Goal: Transaction & Acquisition: Purchase product/service

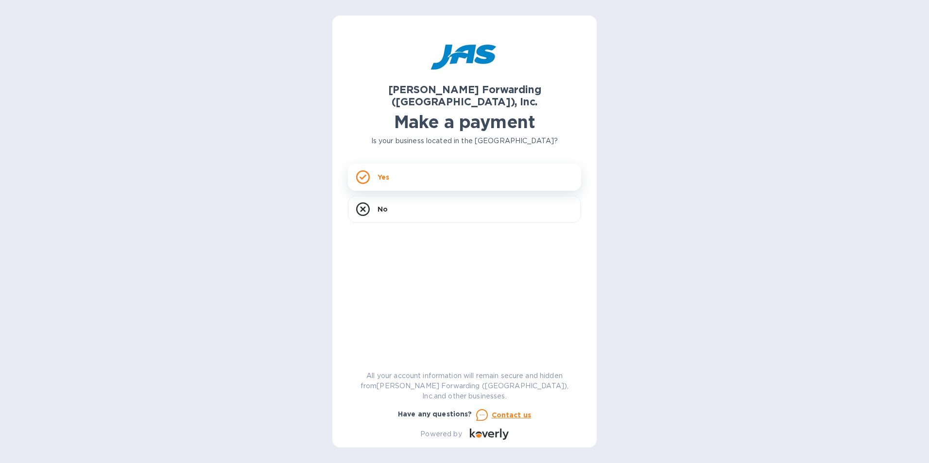
click at [442, 165] on div "Yes" at bounding box center [464, 177] width 233 height 27
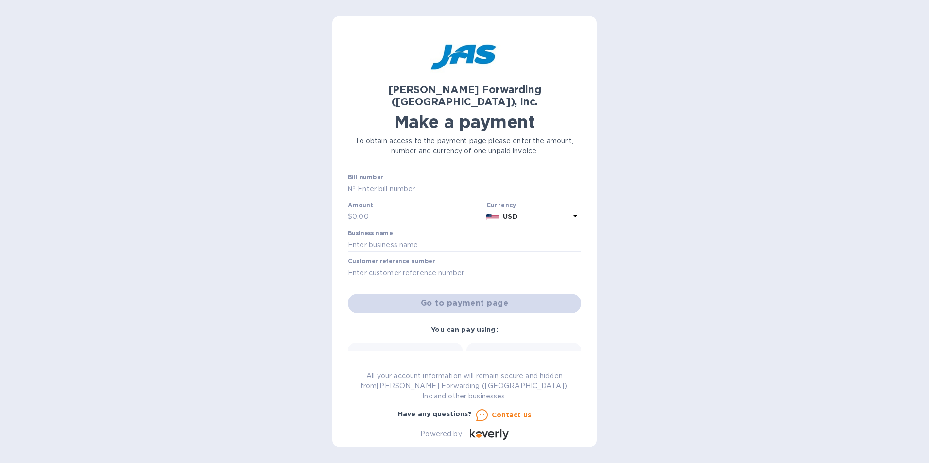
click at [378, 182] on input "text" at bounding box center [468, 189] width 225 height 15
paste input "883596234208"
type input "883596234208"
click at [374, 210] on input "text" at bounding box center [417, 217] width 130 height 15
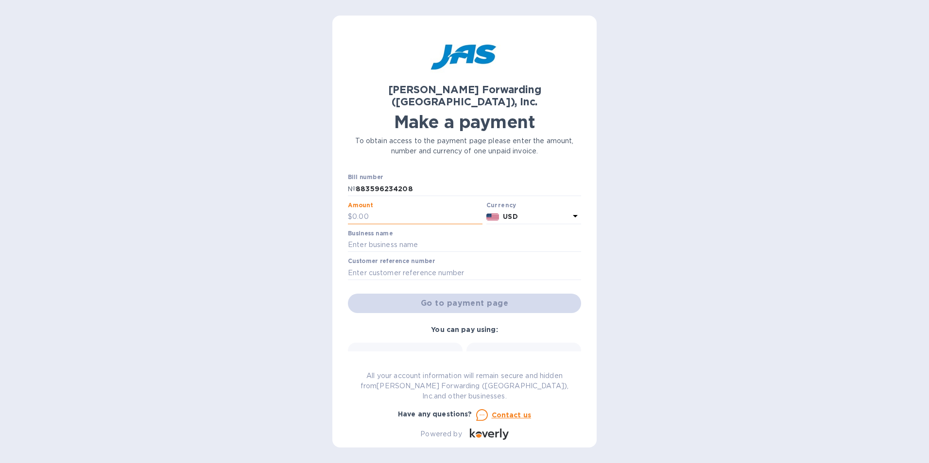
click at [402, 210] on input "text" at bounding box center [417, 217] width 130 height 15
type input "332.10"
click at [405, 238] on input "text" at bounding box center [464, 245] width 233 height 15
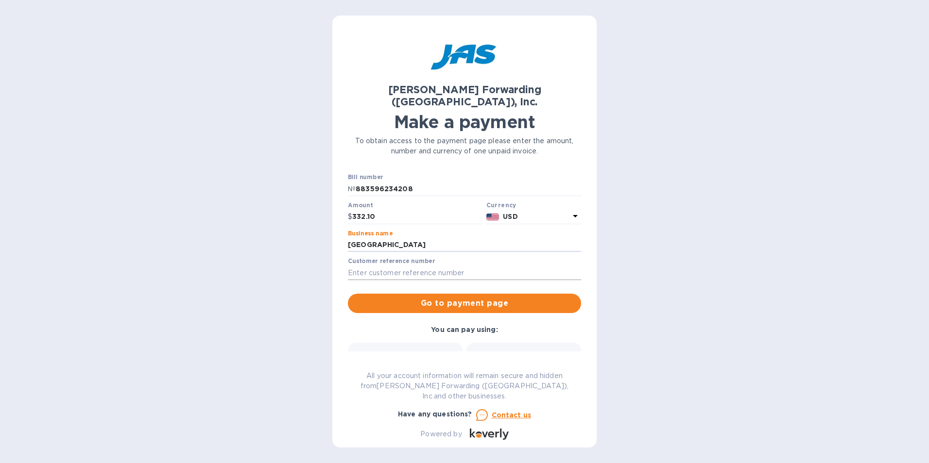
type input "[GEOGRAPHIC_DATA]"
click at [402, 266] on input "text" at bounding box center [464, 273] width 233 height 15
type input "bsfo501190717"
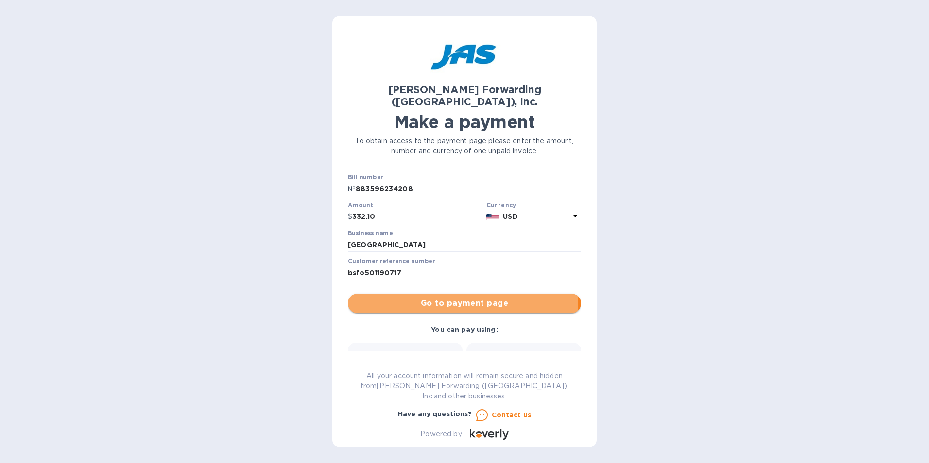
click at [459, 298] on span "Go to payment page" at bounding box center [465, 304] width 218 height 12
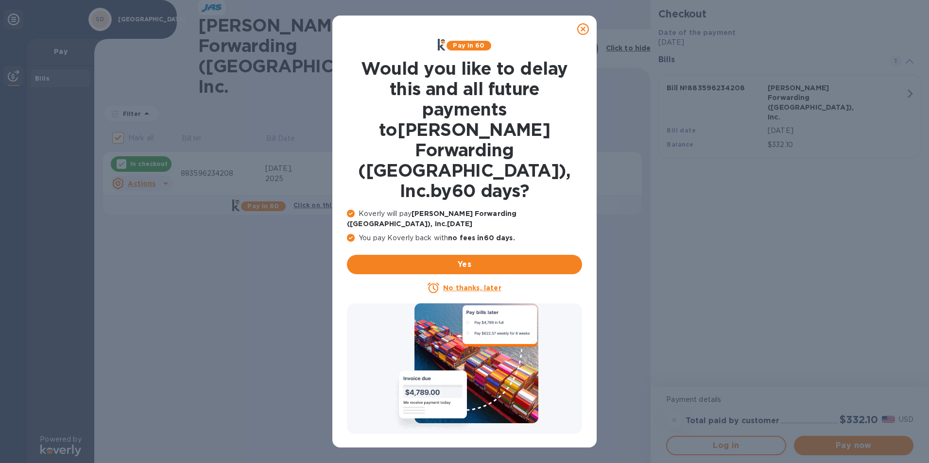
click at [580, 29] on icon at bounding box center [583, 29] width 12 height 12
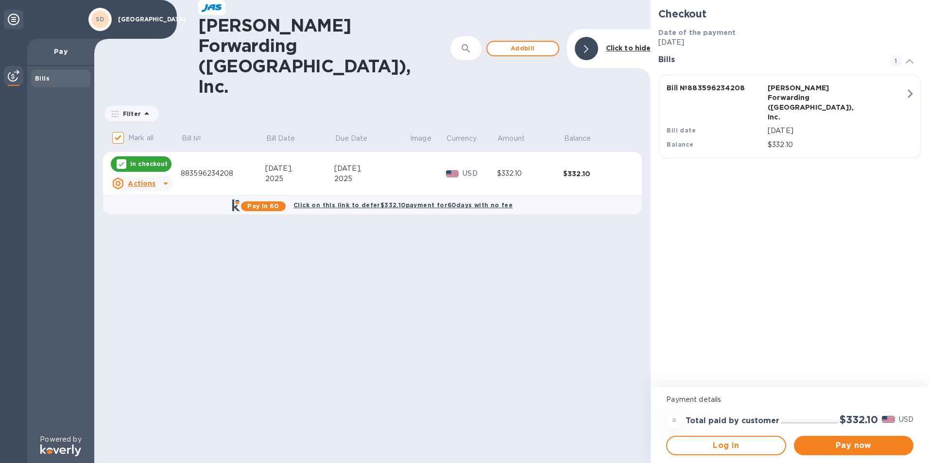
click at [163, 178] on icon at bounding box center [166, 184] width 12 height 12
click at [215, 196] on div at bounding box center [464, 231] width 929 height 463
click at [279, 203] on b "Pay in 60" at bounding box center [263, 206] width 32 height 7
